Goal: Find specific page/section: Find specific page/section

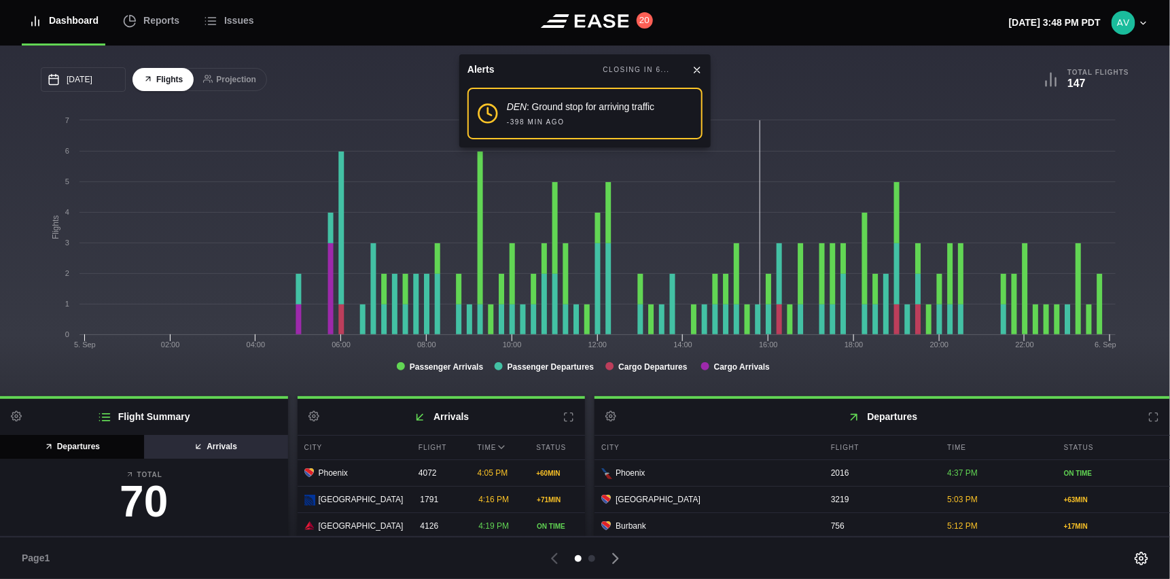
click at [217, 449] on button "Arrivals" at bounding box center [215, 447] width 145 height 24
click at [94, 440] on button "Departures" at bounding box center [72, 447] width 145 height 24
